Goal: Find contact information: Find contact information

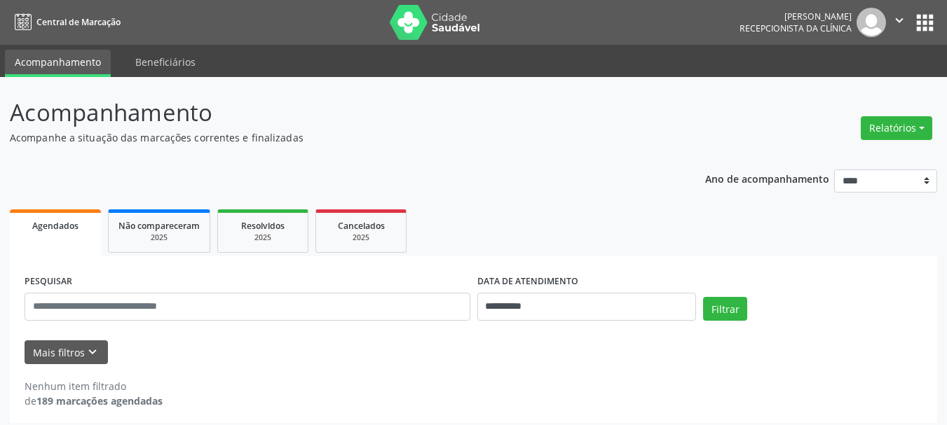
click at [535, 160] on div "**********" at bounding box center [473, 292] width 927 height 264
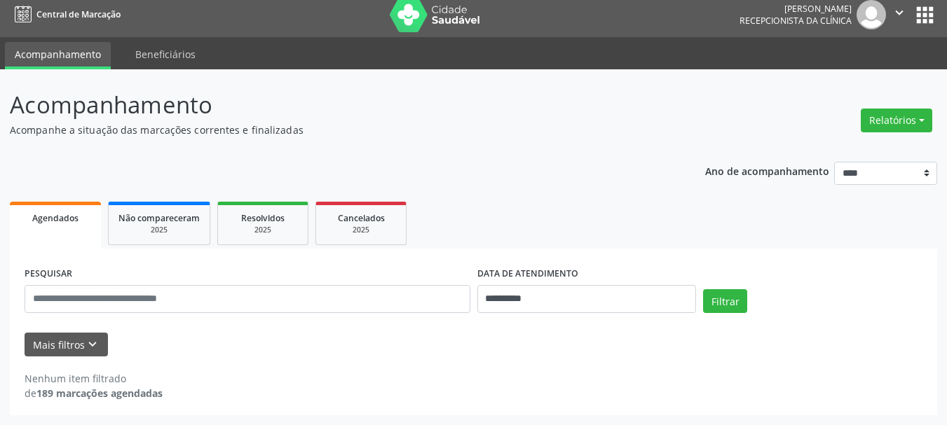
click at [531, 126] on p "Acompanhe a situação das marcações correntes e finalizadas" at bounding box center [334, 130] width 649 height 15
click at [539, 296] on input "**********" at bounding box center [586, 299] width 219 height 28
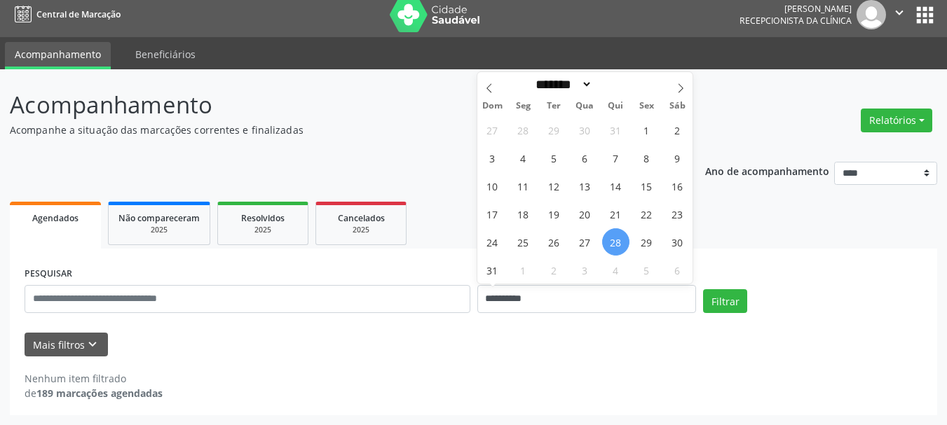
click at [621, 242] on span "28" at bounding box center [615, 241] width 27 height 27
type input "**********"
select select "*"
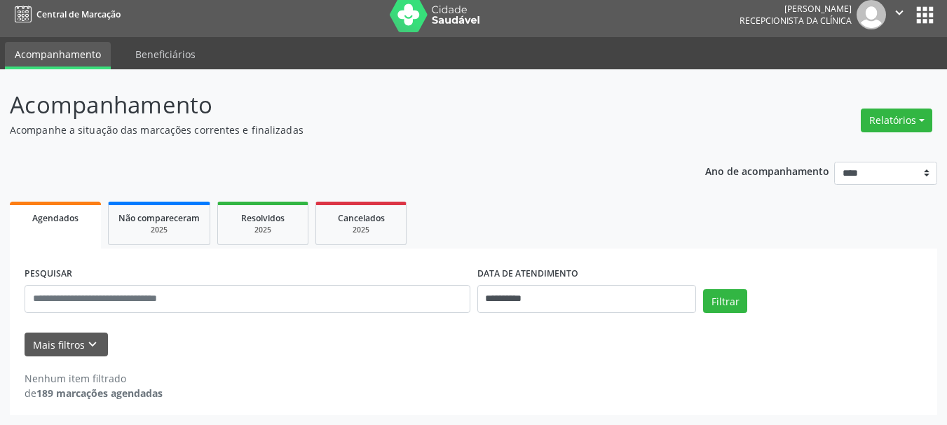
drag, startPoint x: 621, startPoint y: 242, endPoint x: 609, endPoint y: 254, distance: 16.8
click at [609, 254] on div "**********" at bounding box center [473, 306] width 927 height 217
click at [608, 254] on div "**********" at bounding box center [473, 332] width 927 height 167
click at [608, 255] on div "**********" at bounding box center [473, 332] width 927 height 167
click at [577, 294] on input "**********" at bounding box center [586, 299] width 219 height 28
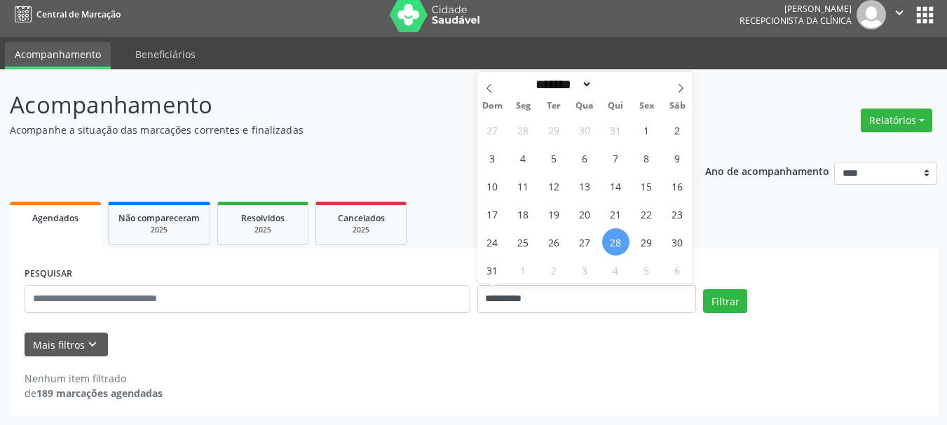
click at [613, 242] on span "28" at bounding box center [615, 241] width 27 height 27
type input "**********"
click at [641, 242] on span "29" at bounding box center [646, 241] width 27 height 27
click at [631, 290] on input "**********" at bounding box center [586, 299] width 219 height 28
click at [645, 242] on span "29" at bounding box center [646, 241] width 27 height 27
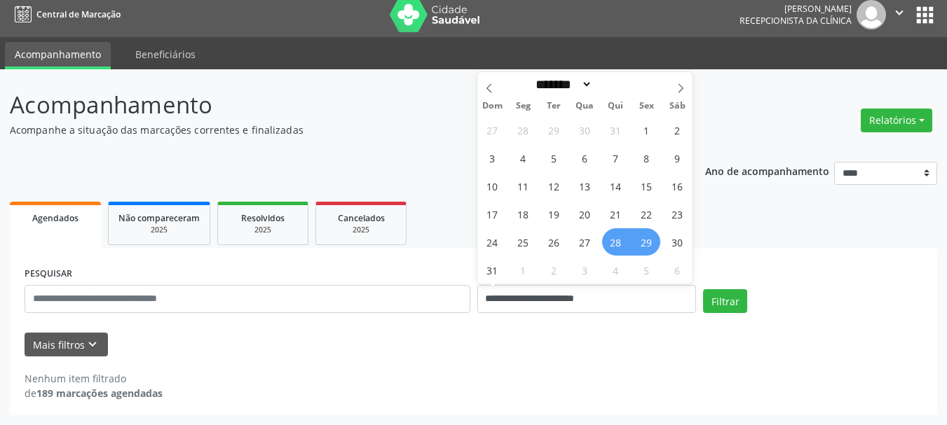
type input "**********"
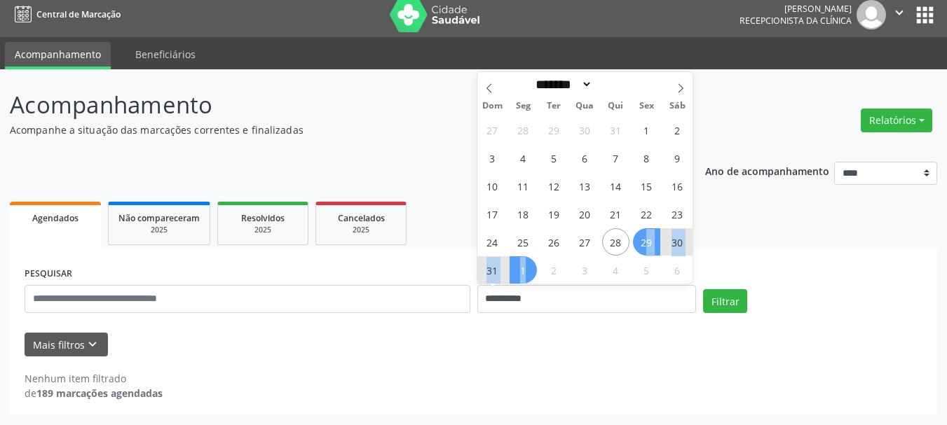
drag, startPoint x: 645, startPoint y: 242, endPoint x: 524, endPoint y: 269, distance: 124.1
click at [524, 269] on div "27 28 29 30 31 1 2 3 4 5 6 7 8 9 10 11 12 13 14 15 16 17 18 19 20 21 22 23 24 2…" at bounding box center [585, 200] width 216 height 168
click at [524, 269] on span "1" at bounding box center [522, 269] width 27 height 27
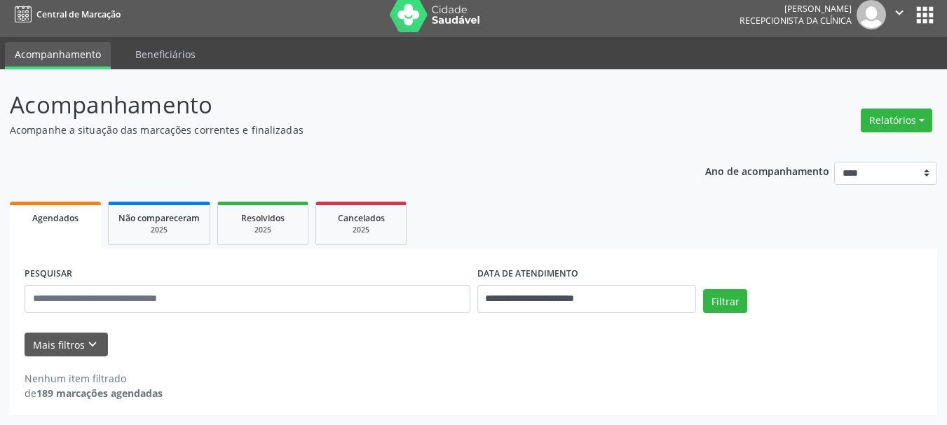
click at [524, 269] on label "DATA DE ATENDIMENTO" at bounding box center [527, 275] width 101 height 22
click at [727, 300] on button "Filtrar" at bounding box center [725, 301] width 44 height 24
click at [407, 129] on p "Acompanhe a situação das marcações correntes e finalizadas" at bounding box center [334, 130] width 649 height 15
click at [727, 299] on button "Filtrar" at bounding box center [725, 301] width 44 height 24
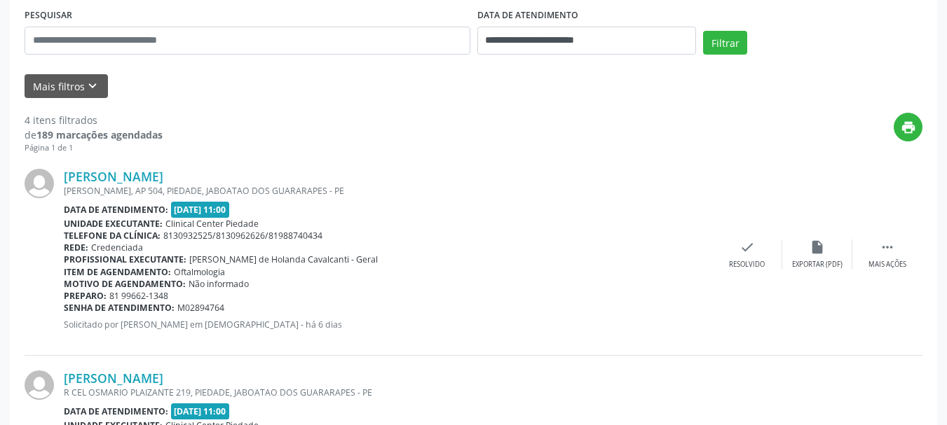
scroll to position [0, 0]
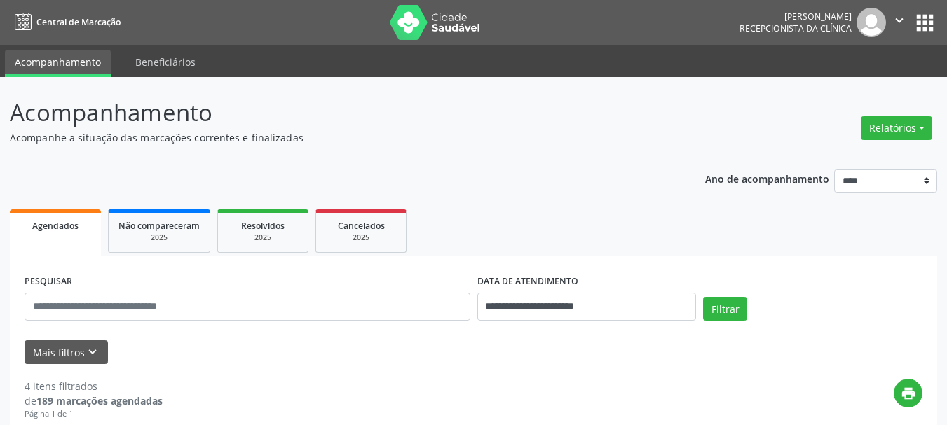
click at [764, 107] on header "Acompanhamento Acompanhe a situação das marcações correntes e finalizadas Relat…" at bounding box center [473, 120] width 927 height 50
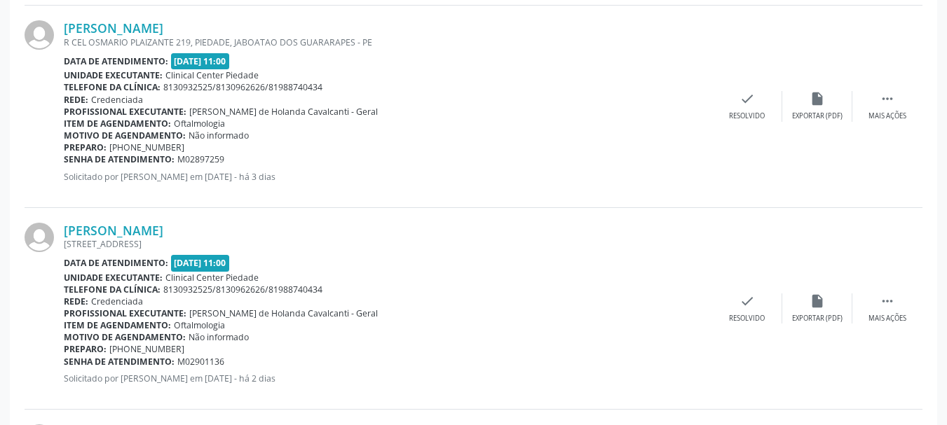
scroll to position [827, 0]
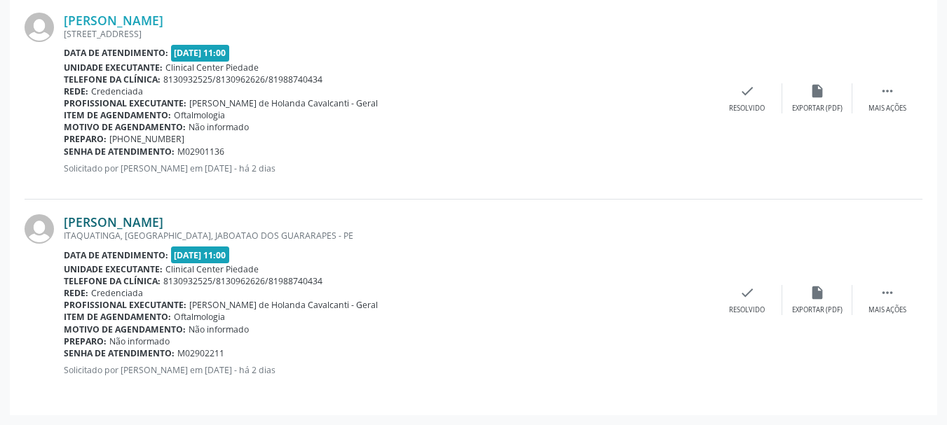
click at [163, 219] on link "[PERSON_NAME]" at bounding box center [114, 221] width 100 height 15
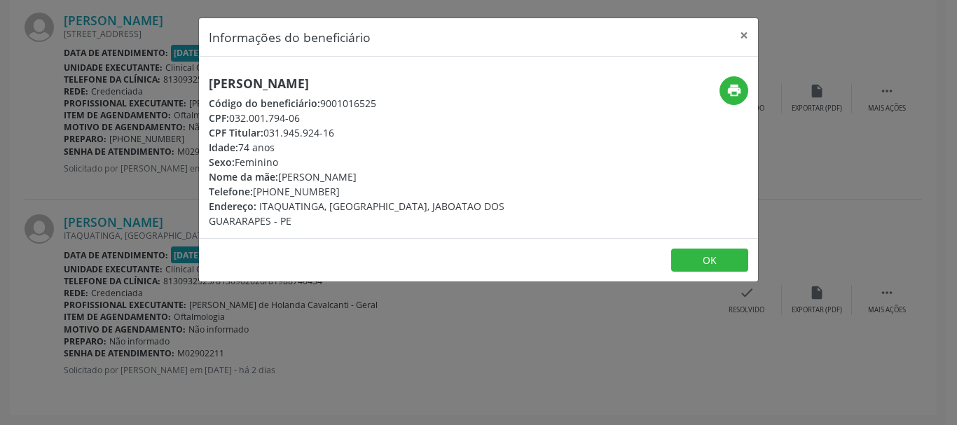
click at [541, 231] on div "[PERSON_NAME] Código do beneficiário: 9001016525 CPF: 032.001.794-06 CPF Titula…" at bounding box center [478, 148] width 559 height 182
click at [741, 36] on button "×" at bounding box center [744, 35] width 28 height 34
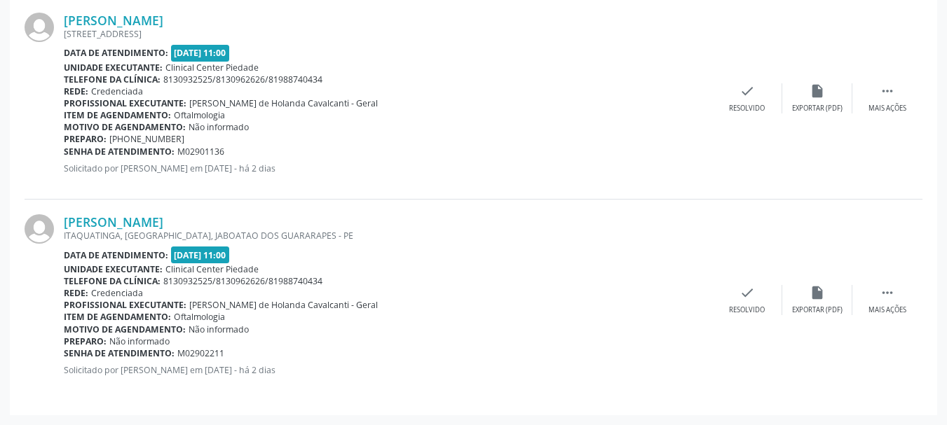
click at [393, 198] on div "[PERSON_NAME] [STREET_ADDRESS] Data de atendimento: [DATE] 11:00 Unidade execut…" at bounding box center [474, 99] width 898 height 202
click at [163, 221] on link "[PERSON_NAME]" at bounding box center [114, 221] width 100 height 15
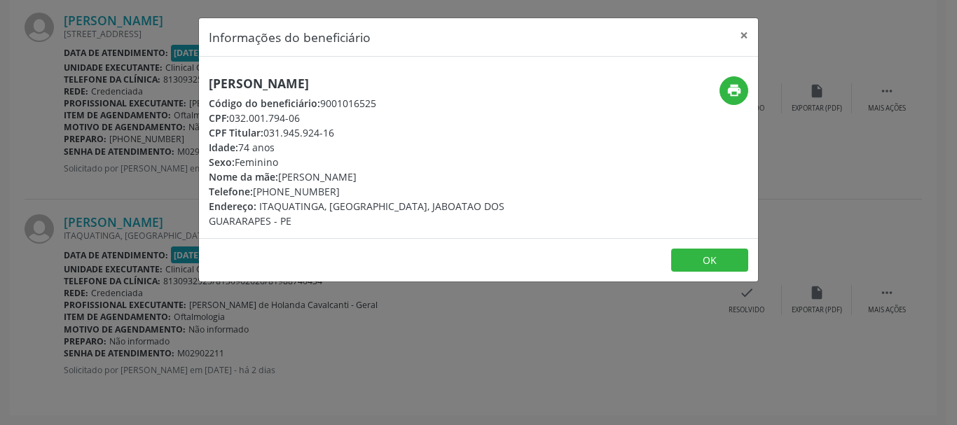
click at [229, 117] on span "CPF:" at bounding box center [219, 117] width 20 height 13
drag, startPoint x: 230, startPoint y: 117, endPoint x: 240, endPoint y: 117, distance: 9.8
click at [231, 117] on div "CPF: 032.001.794-06" at bounding box center [385, 118] width 353 height 15
click at [308, 118] on div "CPF: 032.001.794-06" at bounding box center [385, 118] width 353 height 15
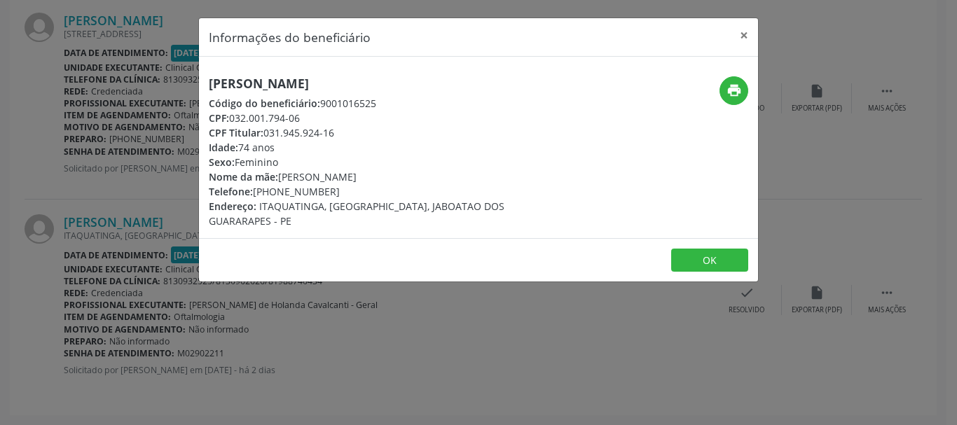
click at [283, 118] on div "CPF: 032.001.794-06" at bounding box center [385, 118] width 353 height 15
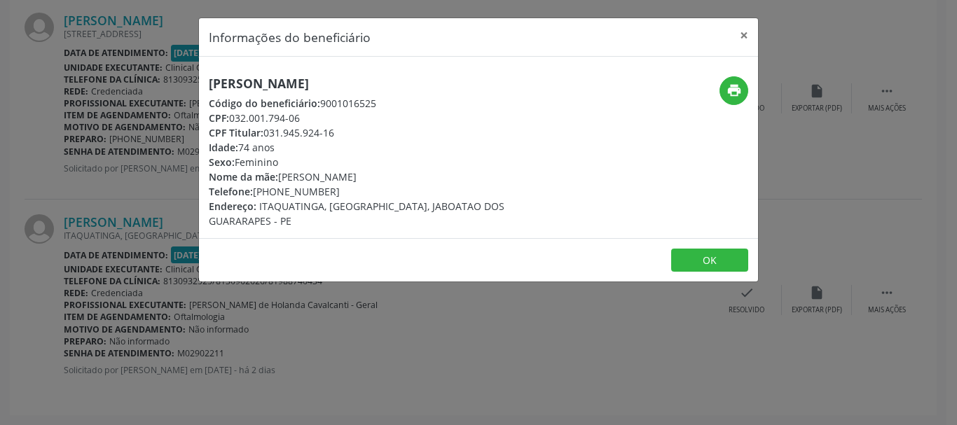
click at [282, 118] on div "CPF: 032.001.794-06" at bounding box center [385, 118] width 353 height 15
click at [300, 117] on div "CPF: 032.001.794-06" at bounding box center [385, 118] width 353 height 15
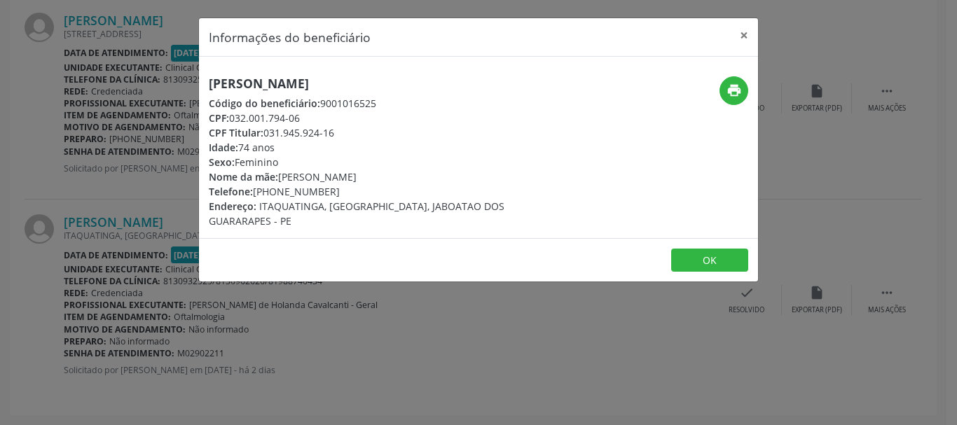
click at [300, 117] on div "CPF: 032.001.794-06" at bounding box center [385, 118] width 353 height 15
click at [236, 118] on div "CPF: 032.001.794-06" at bounding box center [385, 118] width 353 height 15
click at [300, 119] on div "CPF: 032.001.794-06" at bounding box center [385, 118] width 353 height 15
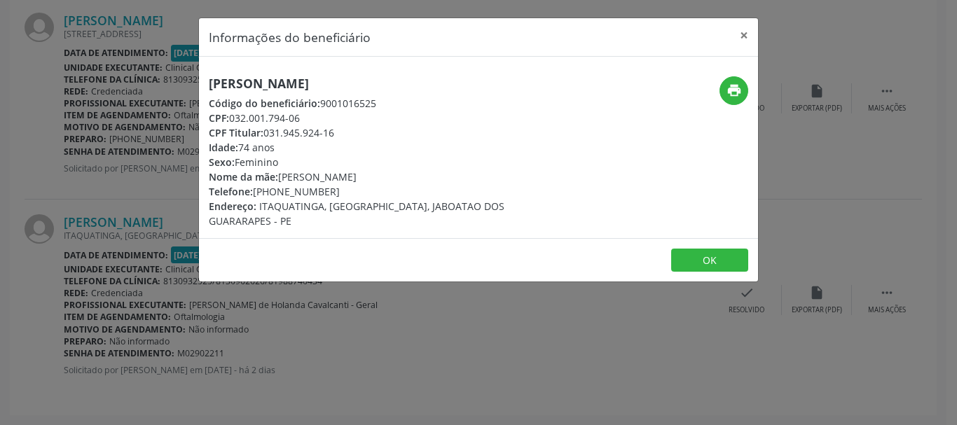
click at [300, 119] on div "CPF: 032.001.794-06" at bounding box center [385, 118] width 353 height 15
drag, startPoint x: 231, startPoint y: 119, endPoint x: 308, endPoint y: 115, distance: 77.2
click at [308, 115] on div "CPF: 032.001.794-06" at bounding box center [385, 118] width 353 height 15
copy div "032.001.794-06"
click at [268, 84] on h5 "[PERSON_NAME]" at bounding box center [385, 83] width 353 height 15
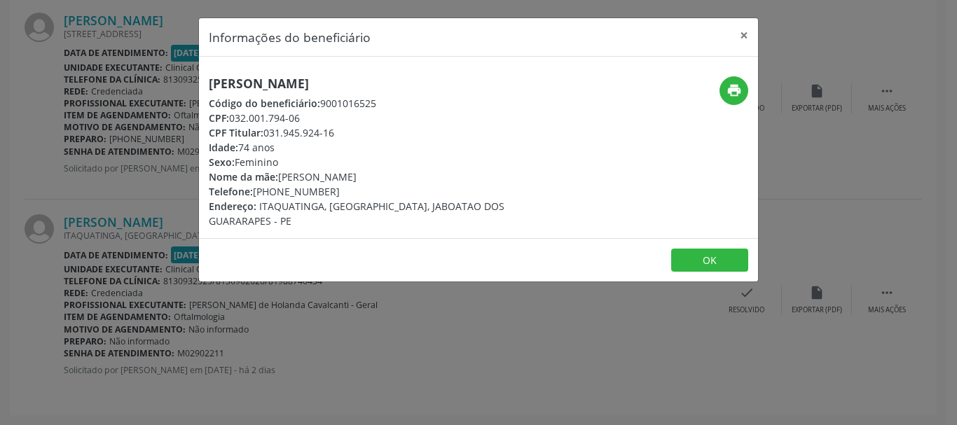
click at [268, 84] on h5 "[PERSON_NAME]" at bounding box center [385, 83] width 353 height 15
drag, startPoint x: 252, startPoint y: 190, endPoint x: 291, endPoint y: 190, distance: 39.2
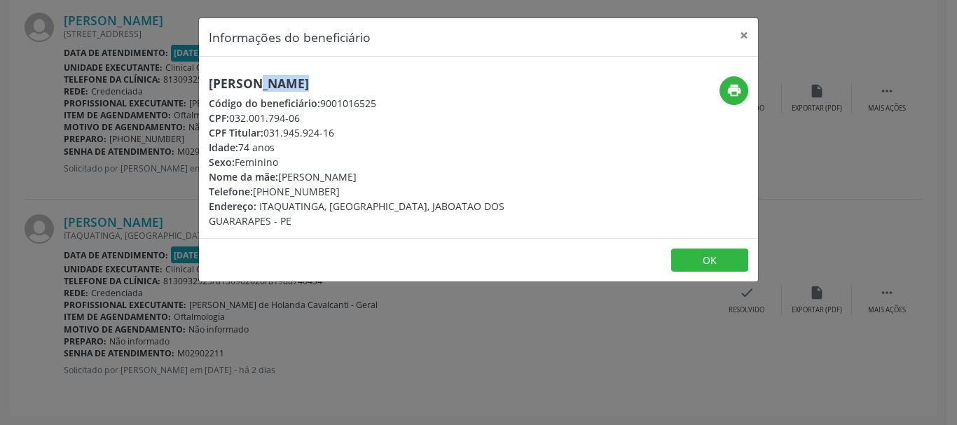
click at [286, 190] on div "Telefone: [PHONE_NUMBER]" at bounding box center [385, 191] width 353 height 15
drag, startPoint x: 291, startPoint y: 190, endPoint x: 331, endPoint y: 190, distance: 40.6
click at [331, 190] on div "Telefone: [PHONE_NUMBER]" at bounding box center [385, 191] width 353 height 15
click at [258, 191] on div "Telefone: [PHONE_NUMBER]" at bounding box center [385, 191] width 353 height 15
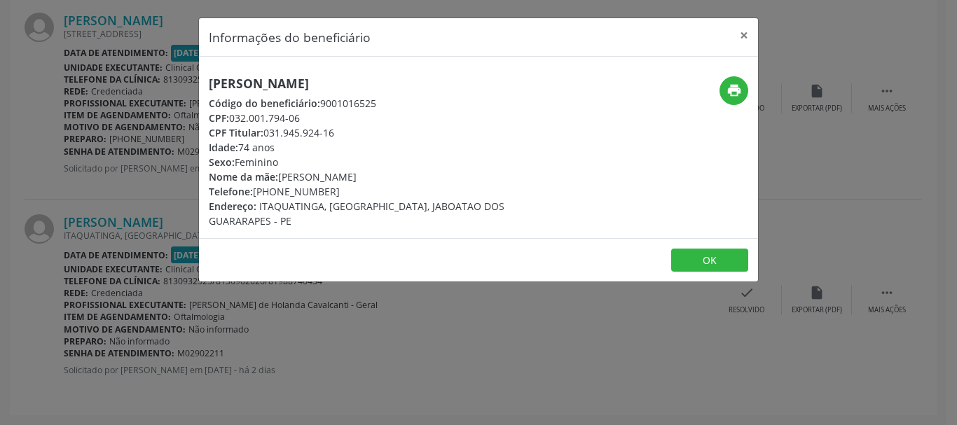
click at [252, 191] on span "Telefone:" at bounding box center [231, 191] width 44 height 13
drag, startPoint x: 252, startPoint y: 191, endPoint x: 297, endPoint y: 193, distance: 45.6
click at [292, 193] on div "Telefone: [PHONE_NUMBER]" at bounding box center [385, 191] width 353 height 15
drag, startPoint x: 297, startPoint y: 193, endPoint x: 323, endPoint y: 197, distance: 26.2
click at [323, 197] on div "Telefone: [PHONE_NUMBER]" at bounding box center [385, 191] width 353 height 15
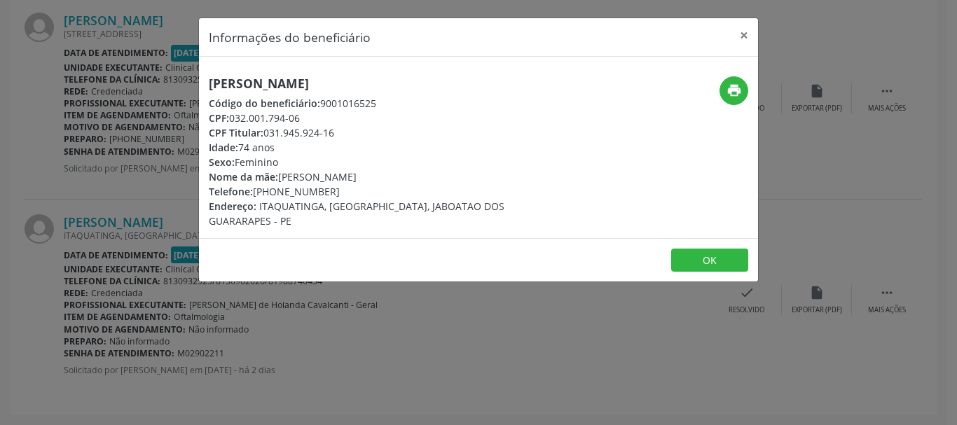
click at [256, 194] on div "Telefone: [PHONE_NUMBER]" at bounding box center [385, 191] width 353 height 15
drag, startPoint x: 254, startPoint y: 191, endPoint x: 292, endPoint y: 194, distance: 37.9
click at [290, 194] on div "Telefone: [PHONE_NUMBER]" at bounding box center [385, 191] width 353 height 15
drag, startPoint x: 301, startPoint y: 195, endPoint x: 308, endPoint y: 196, distance: 7.1
click at [303, 195] on div "Telefone: [PHONE_NUMBER]" at bounding box center [385, 191] width 353 height 15
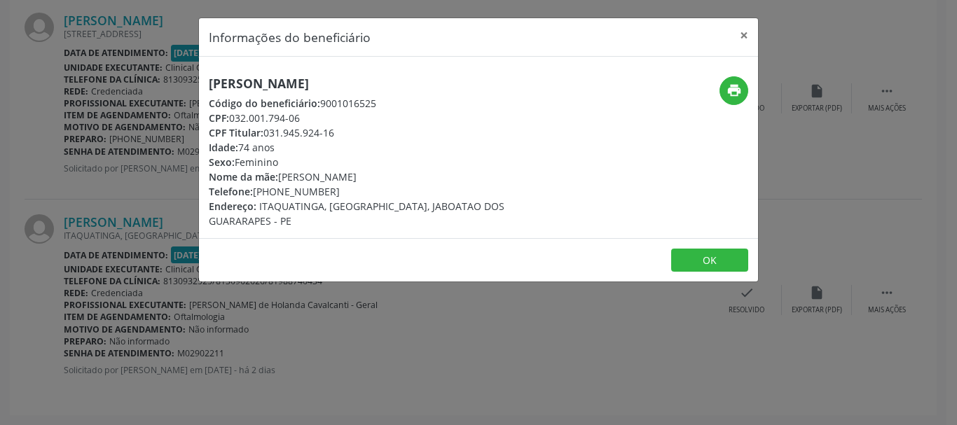
click at [324, 196] on div "Telefone: [PHONE_NUMBER]" at bounding box center [385, 191] width 353 height 15
drag, startPoint x: 329, startPoint y: 191, endPoint x: 311, endPoint y: 195, distance: 18.7
click at [317, 194] on div "Telefone: [PHONE_NUMBER]" at bounding box center [385, 191] width 353 height 15
drag, startPoint x: 301, startPoint y: 195, endPoint x: 258, endPoint y: 195, distance: 43.5
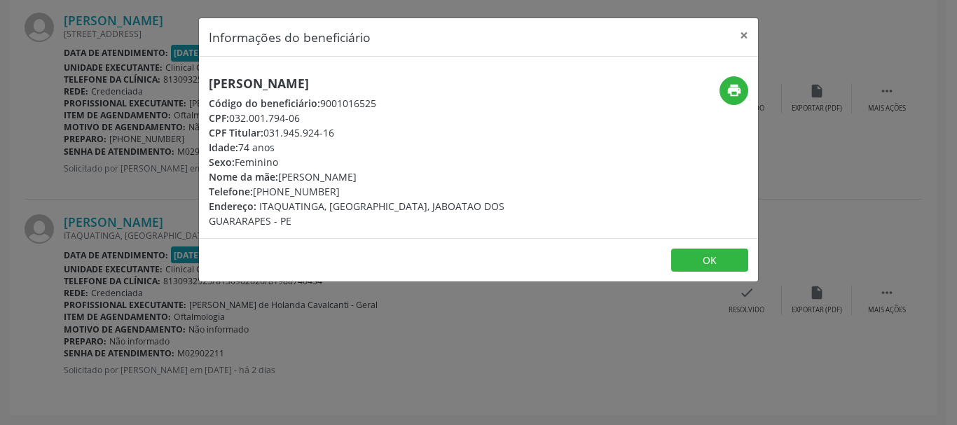
click at [259, 196] on div "Telefone: [PHONE_NUMBER]" at bounding box center [385, 191] width 353 height 15
click at [336, 189] on div "Telefone: [PHONE_NUMBER]" at bounding box center [385, 191] width 353 height 15
drag, startPoint x: 325, startPoint y: 193, endPoint x: 281, endPoint y: 189, distance: 44.4
click at [281, 189] on div "Telefone: [PHONE_NUMBER]" at bounding box center [385, 191] width 353 height 15
click at [253, 192] on span "Telefone:" at bounding box center [231, 191] width 44 height 13
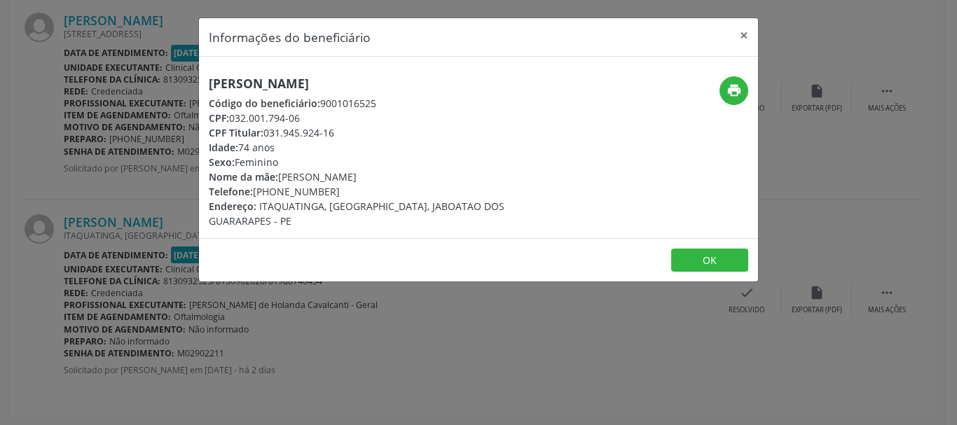
drag, startPoint x: 254, startPoint y: 192, endPoint x: 334, endPoint y: 195, distance: 79.9
click at [334, 195] on div "Telefone: [PHONE_NUMBER]" at bounding box center [385, 191] width 353 height 15
copy div "[PHONE_NUMBER]"
drag, startPoint x: 210, startPoint y: 130, endPoint x: 348, endPoint y: 134, distance: 138.1
click at [346, 134] on div "CPF Titular: 031.945.924-16" at bounding box center [385, 132] width 353 height 15
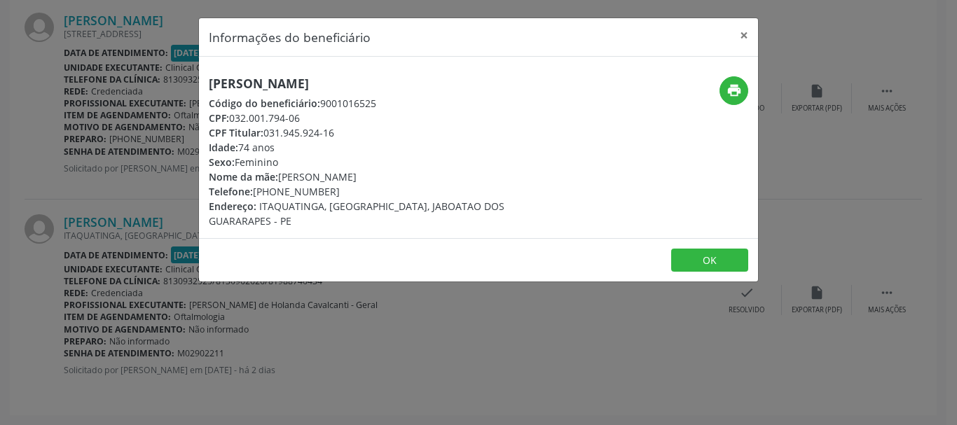
click at [353, 134] on div "CPF Titular: 031.945.924-16" at bounding box center [385, 132] width 353 height 15
click at [374, 135] on div "CPF Titular: 031.945.924-16" at bounding box center [385, 132] width 353 height 15
copy div "CPF Titular: 031.945.924-16"
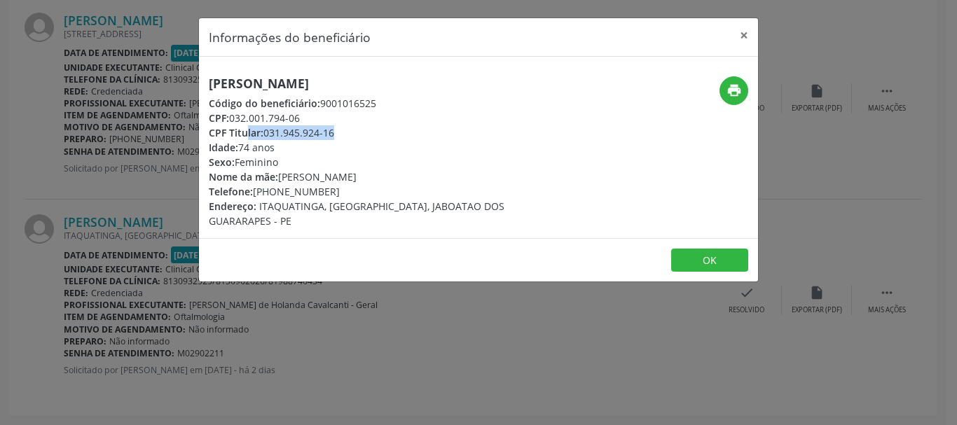
drag, startPoint x: 256, startPoint y: 203, endPoint x: 475, endPoint y: 215, distance: 219.7
click at [461, 215] on div "Endereço: [GEOGRAPHIC_DATA], [GEOGRAPHIC_DATA], JABOATAO DOS GUARARAPES - PE" at bounding box center [385, 213] width 353 height 29
click at [498, 215] on div "Endereço: [GEOGRAPHIC_DATA], [GEOGRAPHIC_DATA], JABOATAO DOS GUARARAPES - PE" at bounding box center [385, 213] width 353 height 29
click at [381, 204] on span "ITAQUATINGA, [GEOGRAPHIC_DATA], JABOATAO DOS GUARARAPES - PE" at bounding box center [357, 214] width 296 height 28
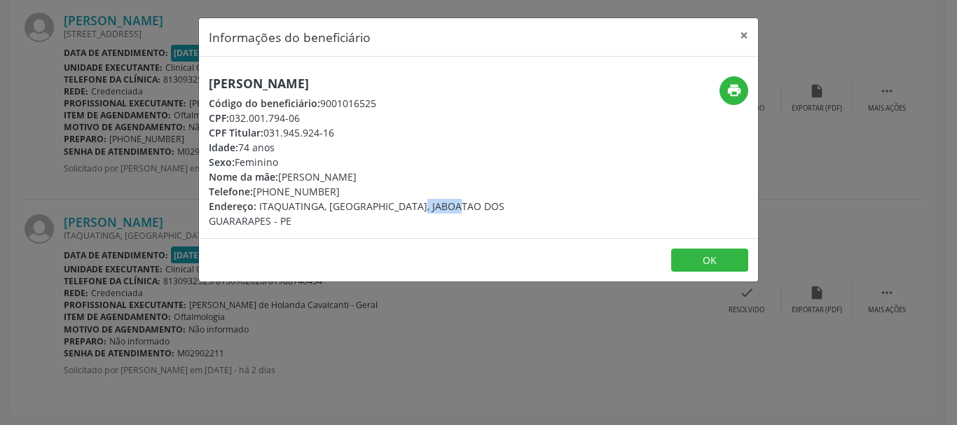
click at [381, 204] on span "ITAQUATINGA, [GEOGRAPHIC_DATA], JABOATAO DOS GUARARAPES - PE" at bounding box center [357, 214] width 296 height 28
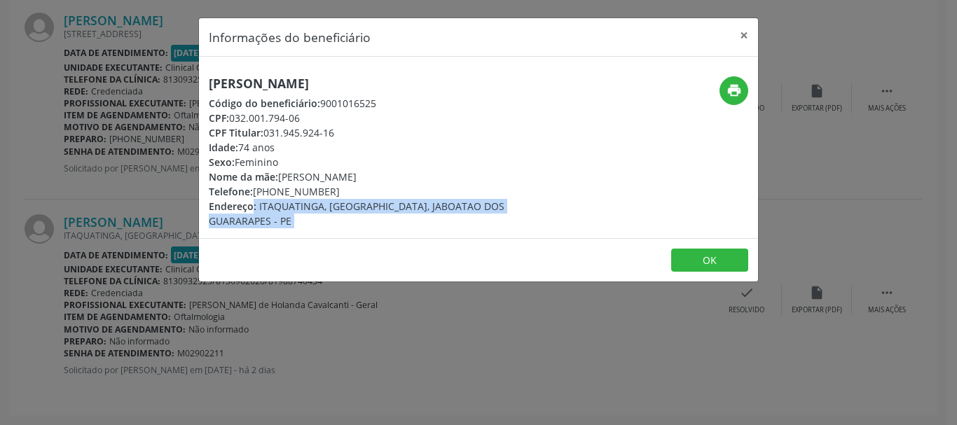
click at [381, 204] on span "ITAQUATINGA, [GEOGRAPHIC_DATA], JABOATAO DOS GUARARAPES - PE" at bounding box center [357, 214] width 296 height 28
click at [701, 255] on button "OK" at bounding box center [709, 261] width 77 height 24
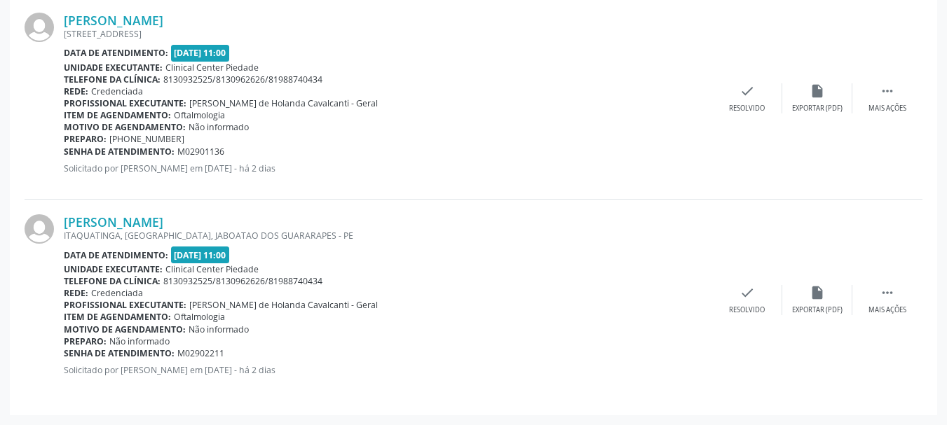
click at [500, 189] on div "[PERSON_NAME] [STREET_ADDRESS] Data de atendimento: [DATE] 11:00 Unidade execut…" at bounding box center [474, 99] width 898 height 202
click at [571, 275] on div "Telefone da clínica: 8130932525/8130962626/81988740434" at bounding box center [388, 281] width 648 height 12
click at [473, 110] on div "Item de agendamento: Oftalmologia" at bounding box center [388, 115] width 648 height 12
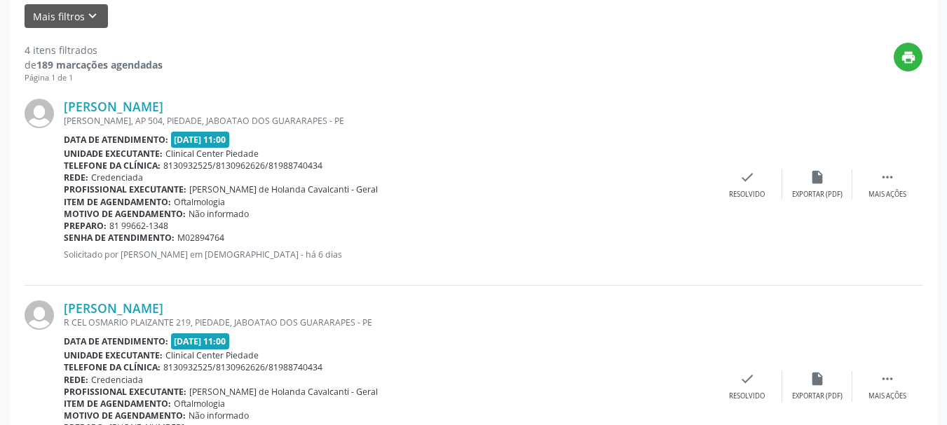
scroll to position [56, 0]
